Goal: Task Accomplishment & Management: Use online tool/utility

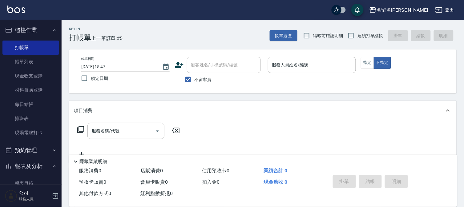
click at [442, 129] on div "服務名稱/代號 服務名稱/代號" at bounding box center [262, 142] width 387 height 42
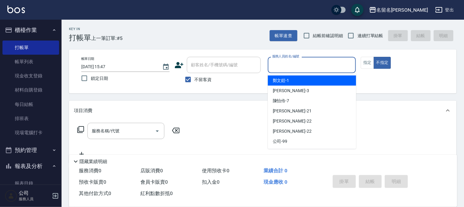
click at [298, 68] on input "服務人員姓名/編號" at bounding box center [311, 65] width 83 height 11
click at [297, 68] on input "服務人員姓名/編號" at bounding box center [311, 65] width 83 height 11
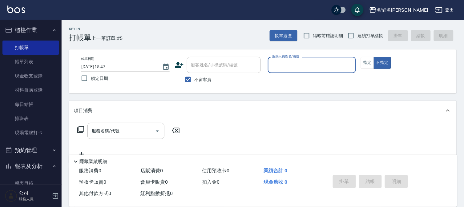
click at [297, 68] on input "服務人員姓名/編號" at bounding box center [311, 65] width 83 height 11
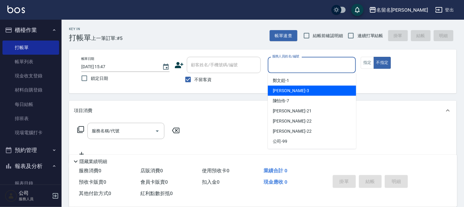
drag, startPoint x: 291, startPoint y: 89, endPoint x: 307, endPoint y: 84, distance: 16.6
click at [291, 88] on div "[PERSON_NAME]-3" at bounding box center [312, 91] width 88 height 10
type input "[PERSON_NAME]-3"
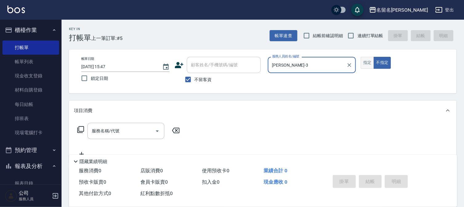
click at [365, 62] on button "指定" at bounding box center [367, 63] width 13 height 12
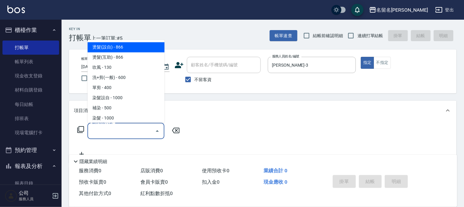
click at [126, 128] on input "服務名稱/代號" at bounding box center [121, 131] width 62 height 11
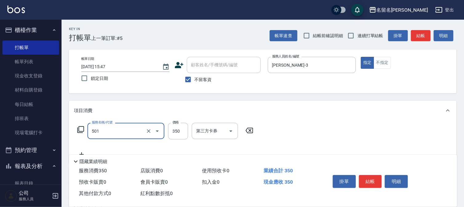
type input "P.S洗髮(501)"
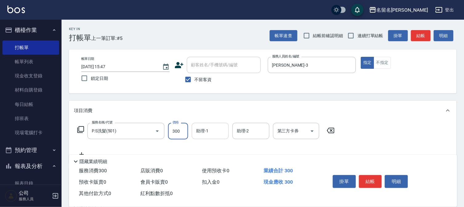
type input "300"
drag, startPoint x: 214, startPoint y: 132, endPoint x: 214, endPoint y: 123, distance: 9.2
click at [214, 132] on input "助理-1" at bounding box center [209, 131] width 31 height 11
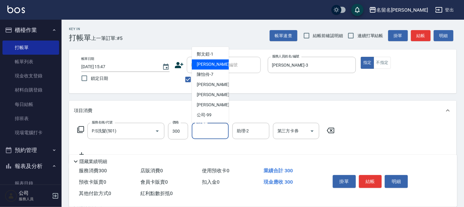
click at [223, 65] on div "[PERSON_NAME]-3" at bounding box center [210, 65] width 37 height 10
type input "[PERSON_NAME]-3"
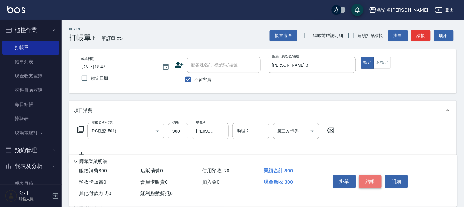
click at [370, 181] on button "結帳" at bounding box center [370, 181] width 23 height 13
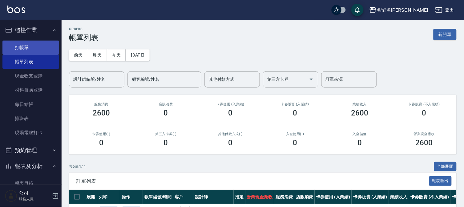
click at [38, 48] on link "打帳單" at bounding box center [30, 48] width 57 height 14
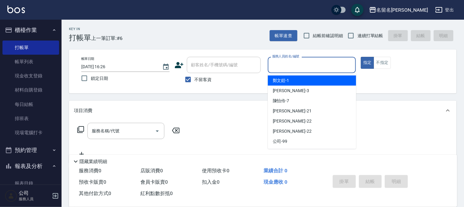
drag, startPoint x: 306, startPoint y: 65, endPoint x: 297, endPoint y: 89, distance: 25.7
click at [306, 66] on input "服務人員姓名/編號" at bounding box center [311, 65] width 83 height 11
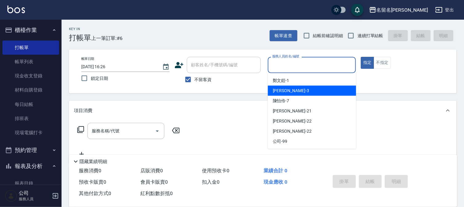
click at [296, 90] on div "[PERSON_NAME]-3" at bounding box center [312, 91] width 88 height 10
type input "[PERSON_NAME]-3"
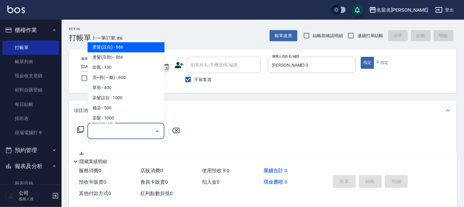
click at [108, 131] on input "服務名稱/代號" at bounding box center [121, 131] width 62 height 11
type input "5"
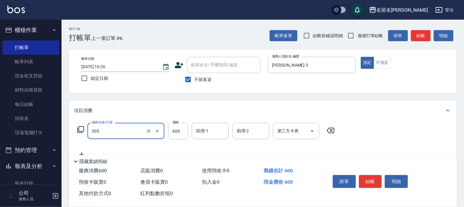
type input "洗+剪(一般)(305)"
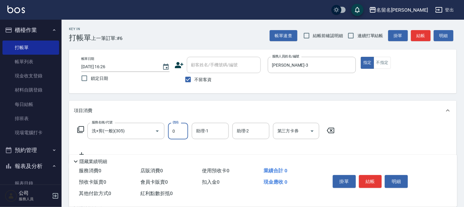
click at [179, 130] on input "0" at bounding box center [178, 131] width 20 height 17
type input "700"
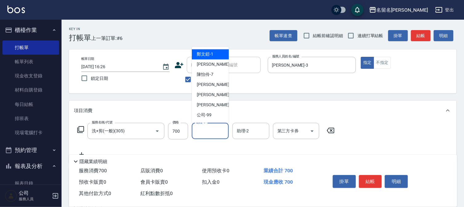
drag, startPoint x: 207, startPoint y: 132, endPoint x: 219, endPoint y: 99, distance: 34.3
click at [207, 131] on input "助理-1" at bounding box center [209, 131] width 31 height 11
click at [213, 65] on span "[PERSON_NAME]-3" at bounding box center [215, 65] width 36 height 6
type input "[PERSON_NAME]-3"
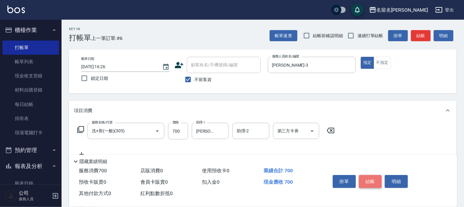
click at [366, 177] on button "結帳" at bounding box center [370, 181] width 23 height 13
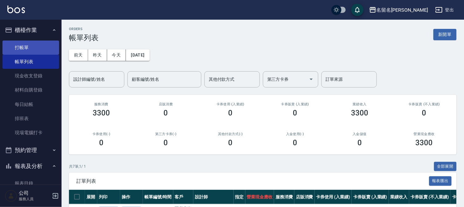
click at [30, 42] on link "打帳單" at bounding box center [30, 48] width 57 height 14
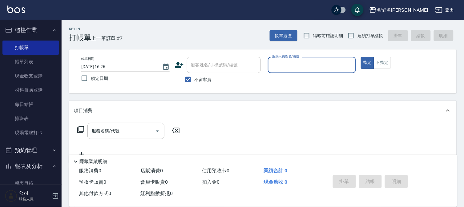
click at [322, 64] on input "服務人員姓名/編號" at bounding box center [311, 65] width 83 height 11
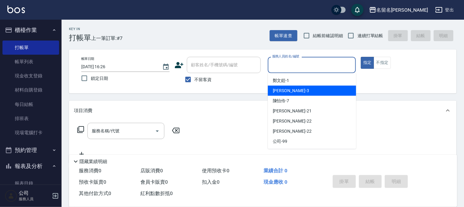
drag, startPoint x: 281, startPoint y: 89, endPoint x: 348, endPoint y: 74, distance: 68.9
click at [286, 89] on span "[PERSON_NAME]-3" at bounding box center [291, 91] width 36 height 6
type input "[PERSON_NAME]-3"
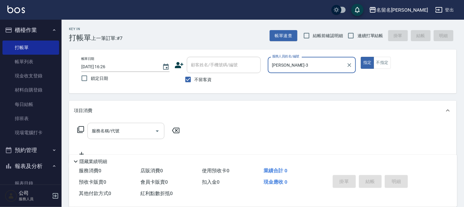
click at [130, 131] on input "服務名稱/代號" at bounding box center [121, 131] width 62 height 11
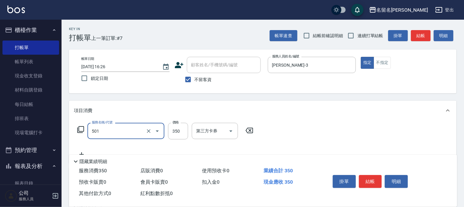
type input "P.S洗髮(501)"
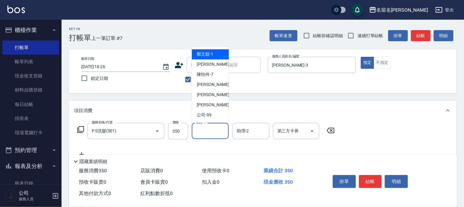
click at [218, 128] on input "助理-1" at bounding box center [209, 131] width 31 height 11
click at [212, 65] on span "[PERSON_NAME]-3" at bounding box center [215, 65] width 36 height 6
type input "[PERSON_NAME]-3"
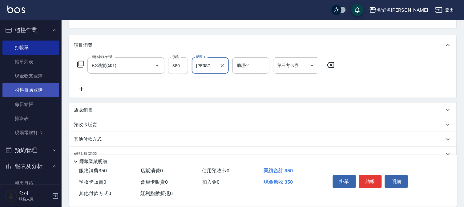
scroll to position [68, 0]
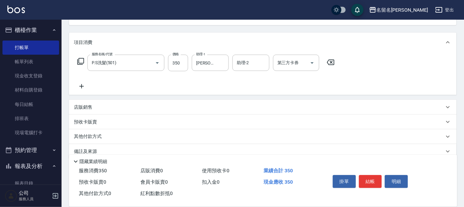
click at [84, 85] on icon at bounding box center [81, 86] width 15 height 7
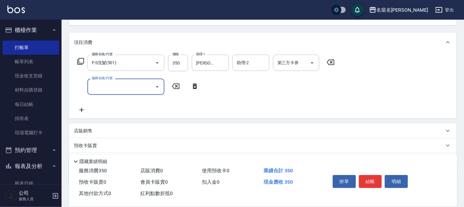
click at [94, 87] on input "服務名稱/代號" at bounding box center [121, 87] width 62 height 11
type input "洗+剪(一般)(305)"
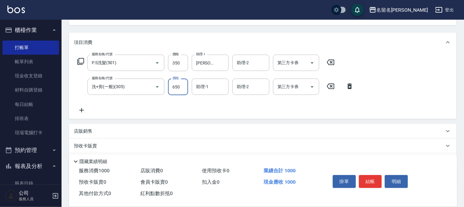
type input "650"
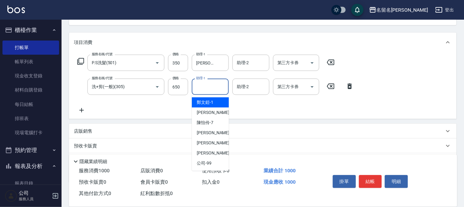
drag, startPoint x: 205, startPoint y: 86, endPoint x: 207, endPoint y: 96, distance: 9.8
click at [207, 91] on input "助理-1" at bounding box center [209, 87] width 31 height 11
click at [202, 113] on span "[PERSON_NAME]-3" at bounding box center [215, 113] width 36 height 6
type input "[PERSON_NAME]-3"
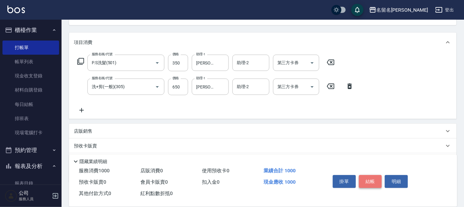
click at [379, 182] on button "結帳" at bounding box center [370, 181] width 23 height 13
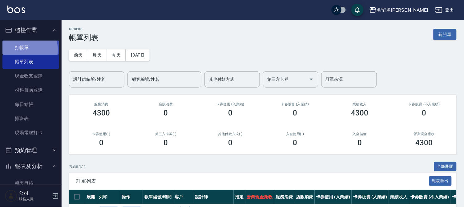
click at [28, 50] on link "打帳單" at bounding box center [30, 48] width 57 height 14
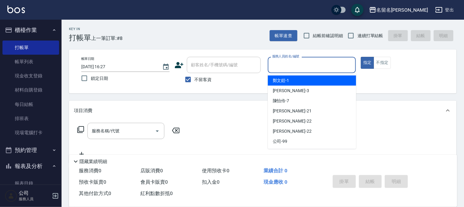
click at [294, 65] on input "服務人員姓名/編號" at bounding box center [311, 65] width 83 height 11
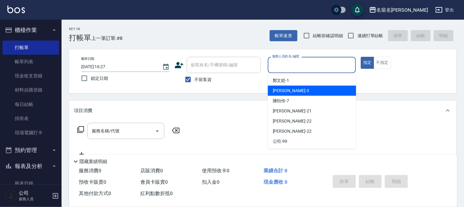
click at [295, 88] on div "[PERSON_NAME]-3" at bounding box center [312, 91] width 88 height 10
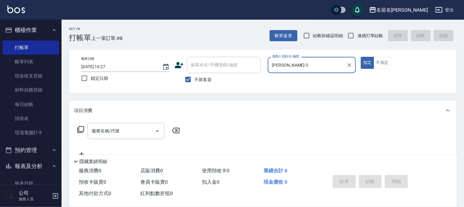
type input "[PERSON_NAME]-3"
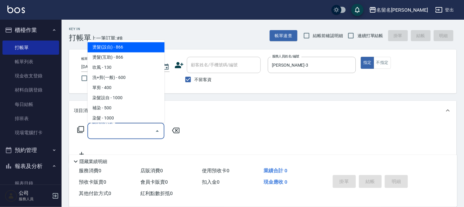
click at [128, 129] on input "服務名稱/代號" at bounding box center [121, 131] width 62 height 11
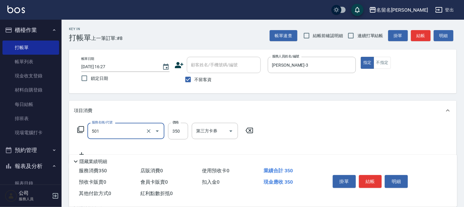
type input "P.S洗髮(501)"
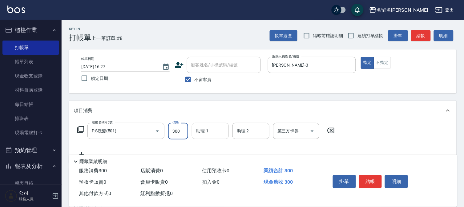
type input "300"
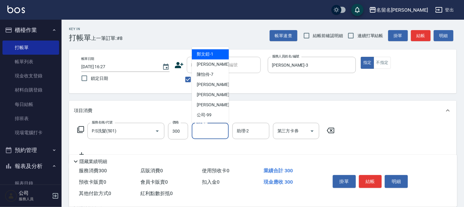
click at [201, 135] on input "助理-1" at bounding box center [209, 131] width 31 height 11
drag, startPoint x: 204, startPoint y: 60, endPoint x: 212, endPoint y: 62, distance: 8.1
click at [204, 60] on div "[PERSON_NAME]-3" at bounding box center [210, 65] width 37 height 10
type input "[PERSON_NAME]-3"
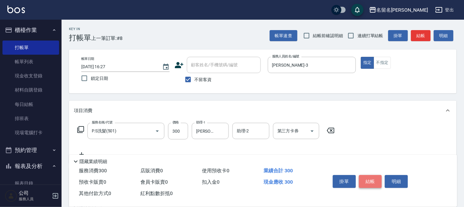
click at [374, 179] on button "結帳" at bounding box center [370, 181] width 23 height 13
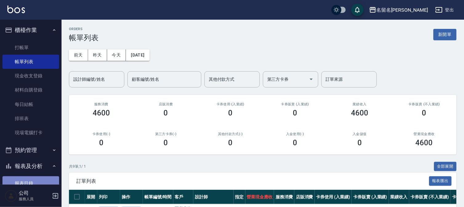
click at [35, 177] on link "報表目錄" at bounding box center [30, 184] width 57 height 14
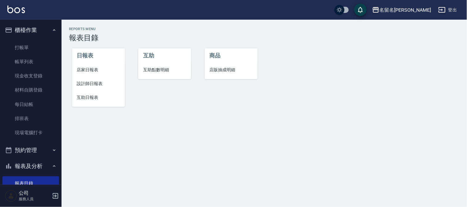
click at [95, 82] on span "設計師日報表" at bounding box center [98, 84] width 43 height 6
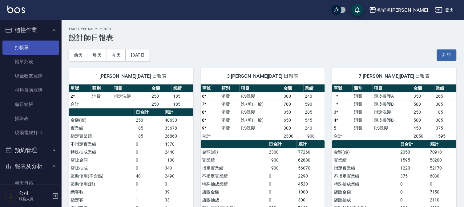
click at [19, 48] on link "打帳單" at bounding box center [30, 48] width 57 height 14
